Goal: Transaction & Acquisition: Subscribe to service/newsletter

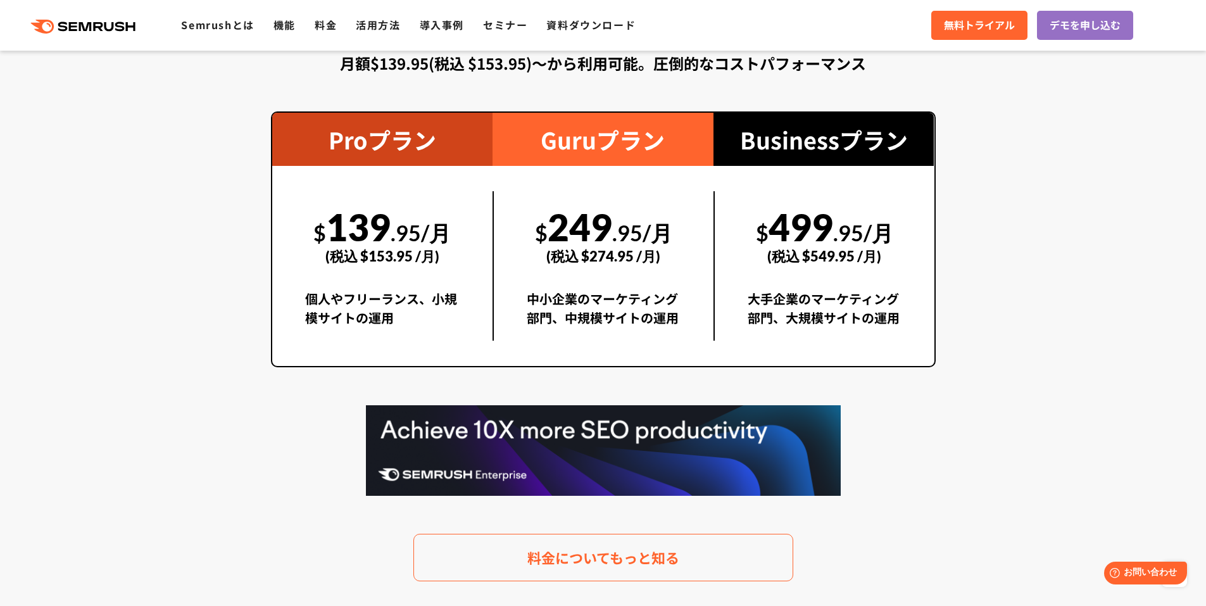
scroll to position [2121, 0]
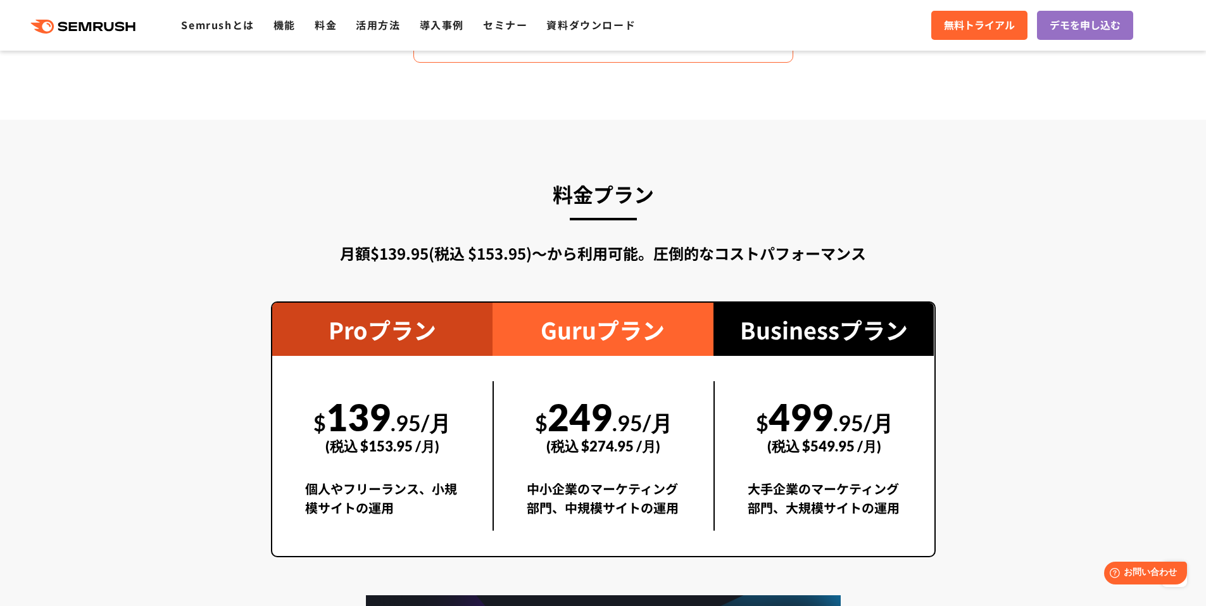
click at [436, 461] on div "(税込 $153.95 /月)" at bounding box center [382, 445] width 155 height 45
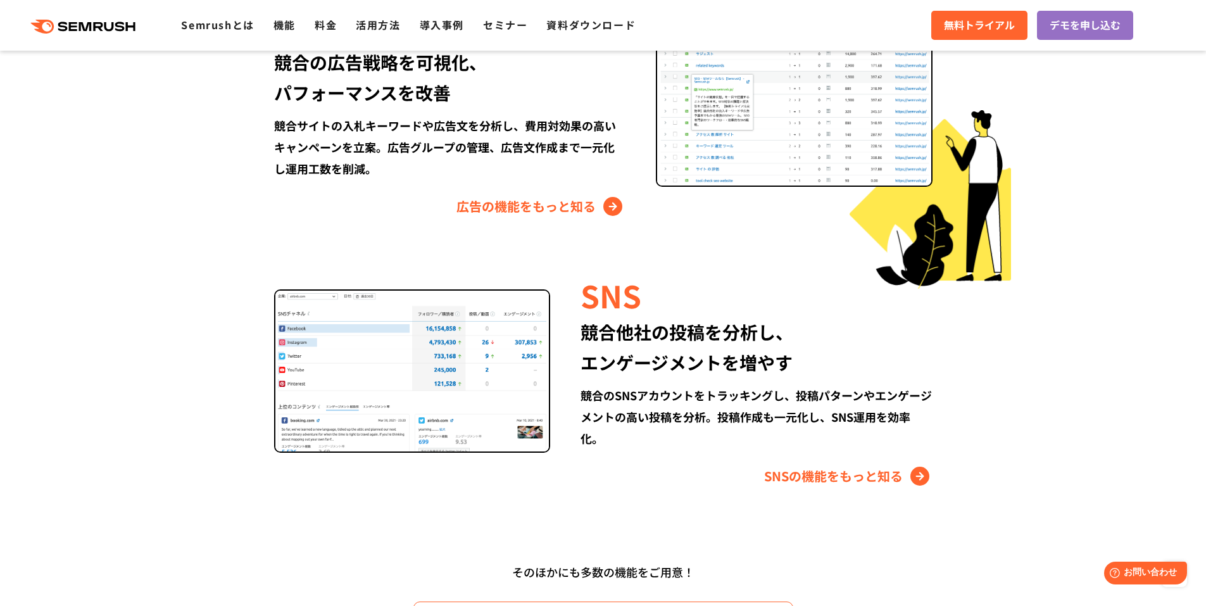
scroll to position [1552, 0]
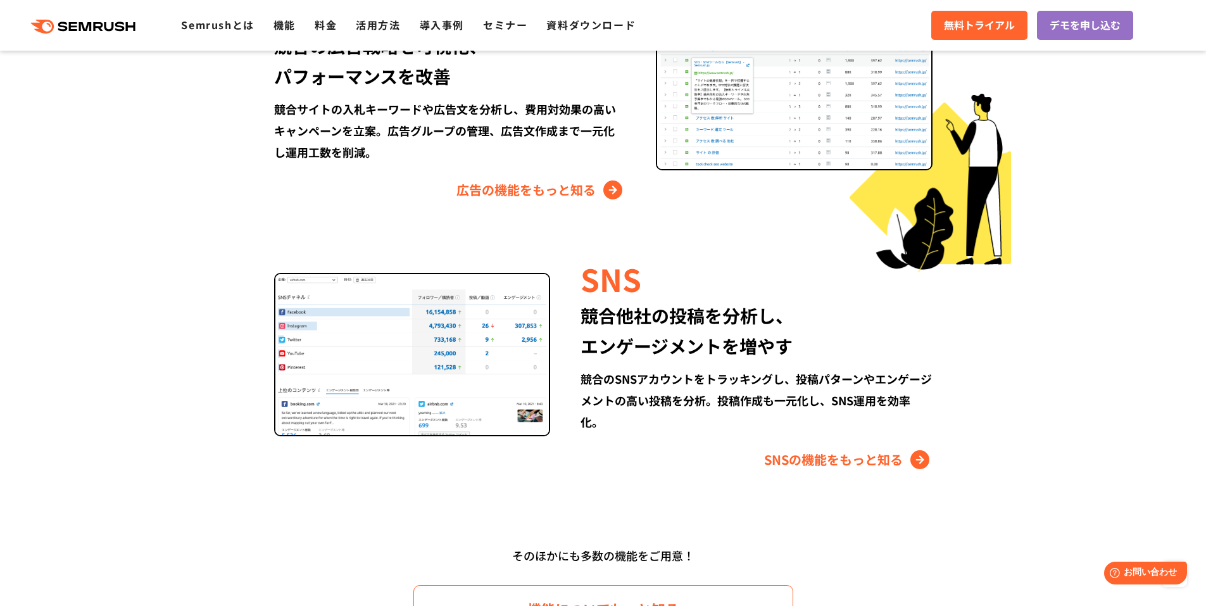
click at [460, 365] on img at bounding box center [412, 354] width 277 height 163
click at [472, 346] on img at bounding box center [412, 354] width 277 height 163
click at [696, 378] on div "競合のSNSアカウントをトラッキングし、投稿パターンやエンゲージメントの高い投稿を分析。投稿作成も一元化し、SNS運用を効率化。" at bounding box center [755, 400] width 351 height 65
click at [723, 401] on div "競合のSNSアカウントをトラッキングし、投稿パターンやエンゲージメントの高い投稿を分析。投稿作成も一元化し、SNS運用を効率化。" at bounding box center [755, 400] width 351 height 65
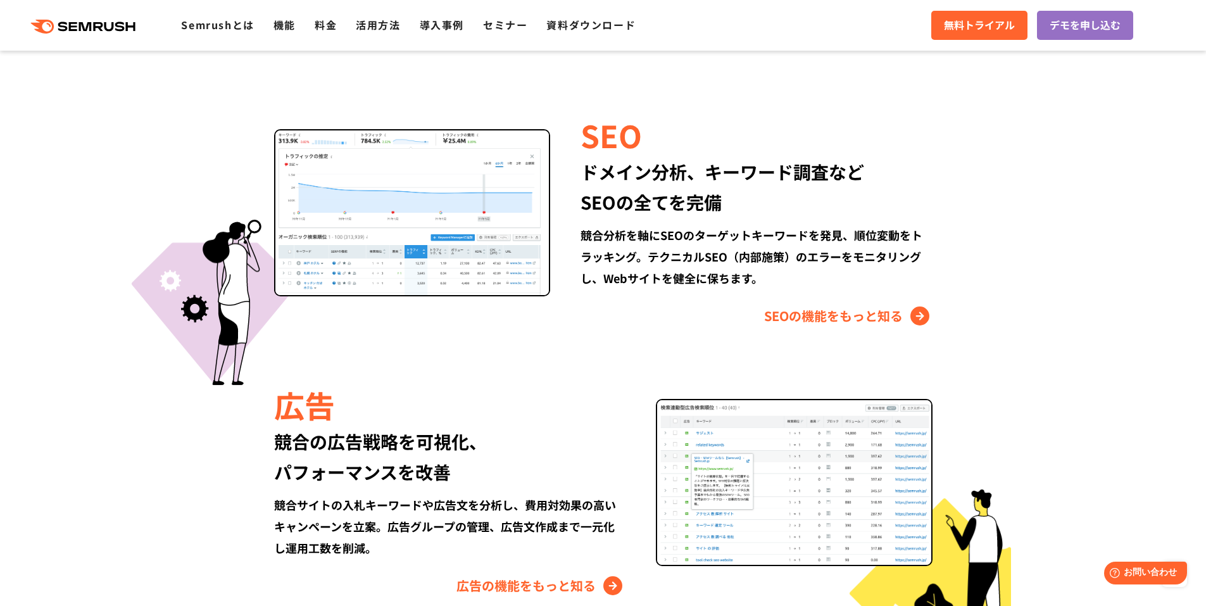
scroll to position [982, 0]
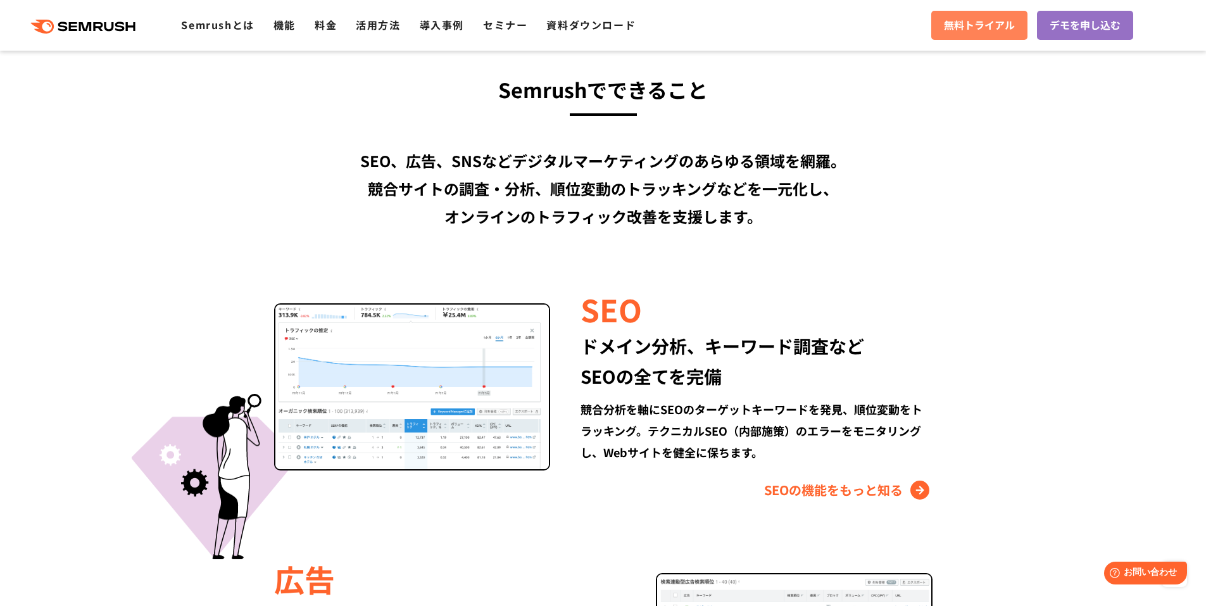
click at [968, 31] on span "無料トライアル" at bounding box center [979, 25] width 71 height 16
click at [817, 42] on div ".cls {fill: #FF642D;} .cls {fill: #FF642D;} Semrushとは 機能 料金 活用方法 導入事例 セミナー 資料ダウ…" at bounding box center [603, 25] width 1206 height 38
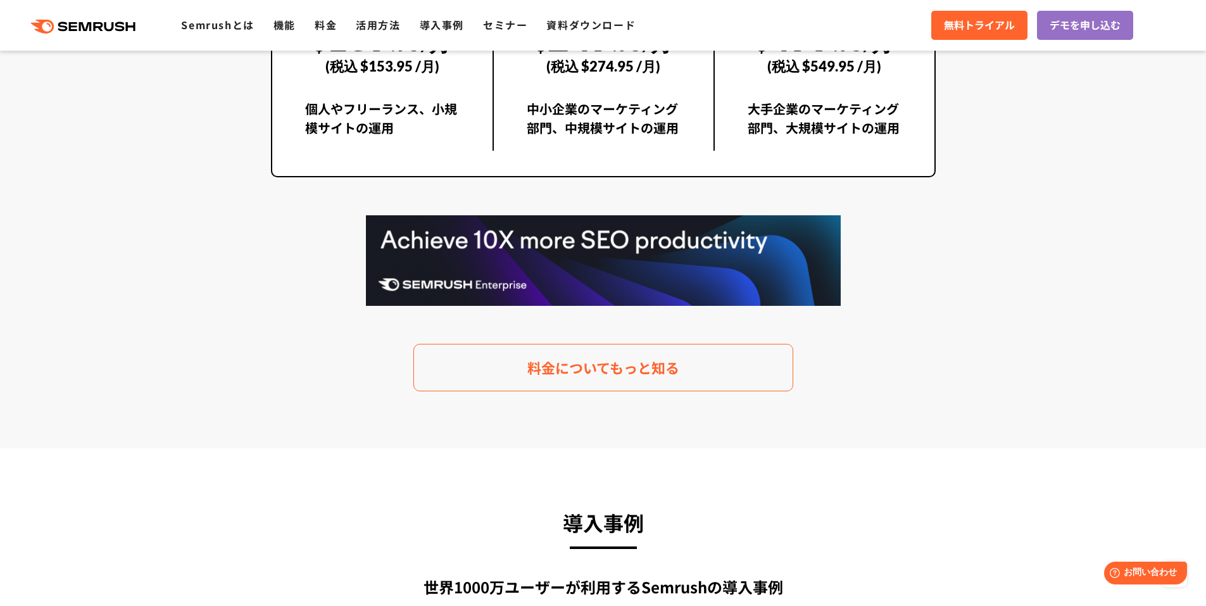
scroll to position [2311, 0]
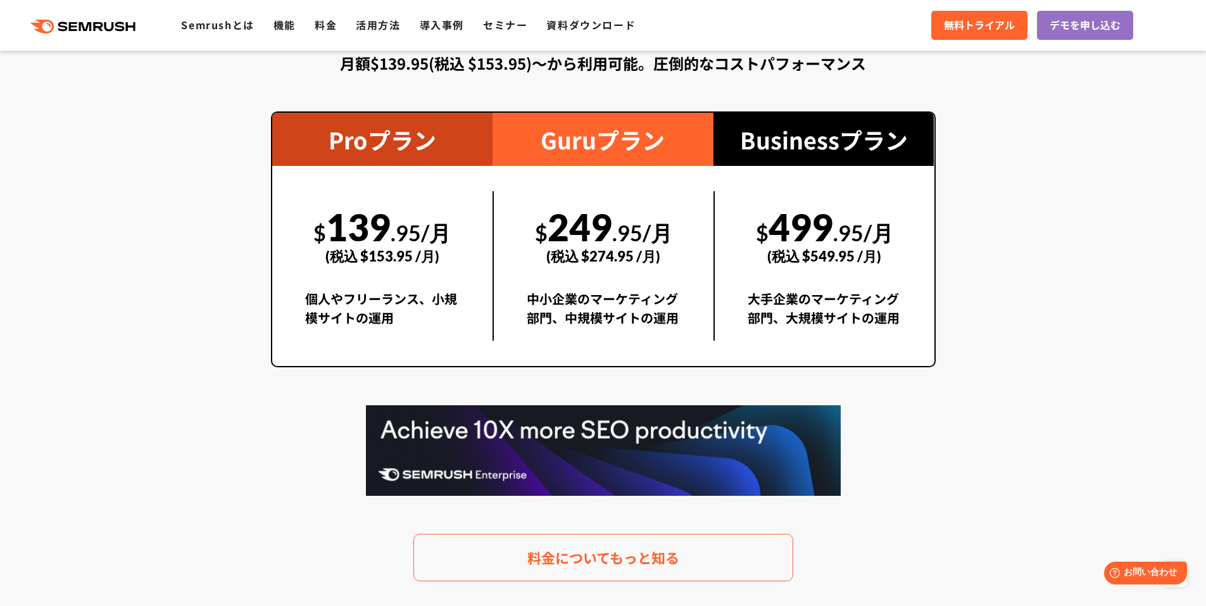
click at [616, 244] on div "(税込 $274.95 /月)" at bounding box center [604, 256] width 154 height 45
click at [618, 244] on div "(税込 $274.95 /月)" at bounding box center [604, 256] width 154 height 45
click at [633, 234] on div "(税込 $274.95 /月)" at bounding box center [604, 256] width 154 height 45
